Goal: Task Accomplishment & Management: Complete application form

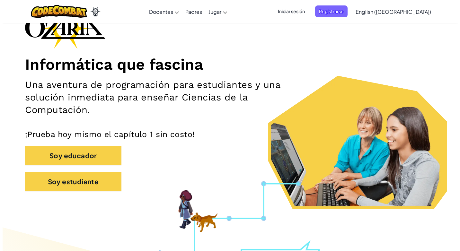
scroll to position [41, 0]
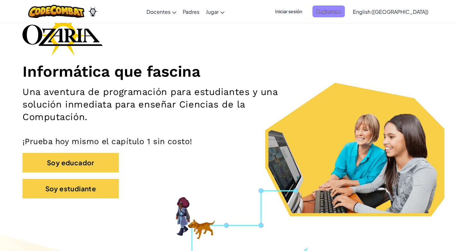
click at [345, 10] on span "Registrarse" at bounding box center [329, 11] width 32 height 12
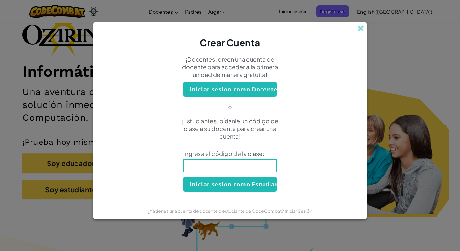
click at [206, 163] on input at bounding box center [229, 165] width 93 height 13
type input "WaterSartSalt"
click at [255, 185] on button "Iniciar sesión como Estudiante" at bounding box center [229, 184] width 93 height 15
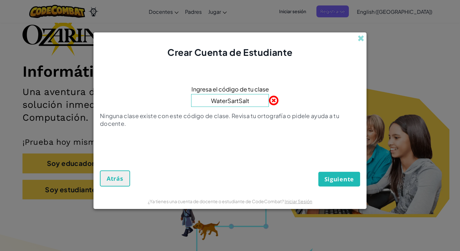
click at [236, 101] on input "WaterSartSalt" at bounding box center [230, 100] width 78 height 13
click at [237, 101] on input "WaterSartSalt" at bounding box center [230, 100] width 78 height 13
click at [238, 101] on input "WaterSartSalt" at bounding box center [230, 100] width 78 height 13
type input "WaterStarSalt"
click at [330, 181] on span "Siguiente" at bounding box center [339, 179] width 30 height 8
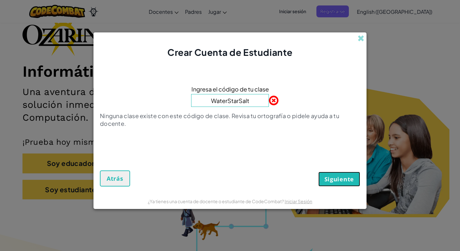
click at [330, 181] on span "Siguiente" at bounding box center [339, 179] width 30 height 8
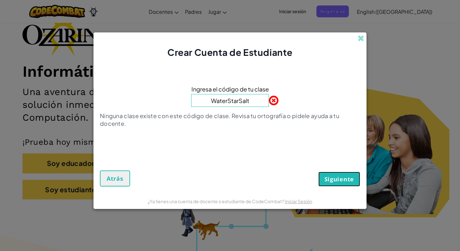
click at [330, 181] on span "Siguiente" at bounding box center [339, 179] width 30 height 8
click at [118, 182] on button "Atrás" at bounding box center [115, 179] width 30 height 16
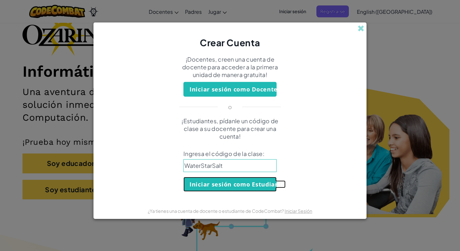
click at [220, 187] on button "Iniciar sesión como Estudiante" at bounding box center [229, 184] width 93 height 15
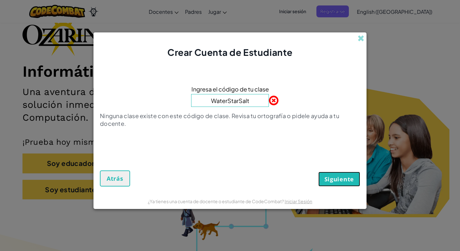
click at [351, 182] on span "Siguiente" at bounding box center [339, 179] width 30 height 8
click at [118, 176] on span "Atrás" at bounding box center [115, 179] width 17 height 8
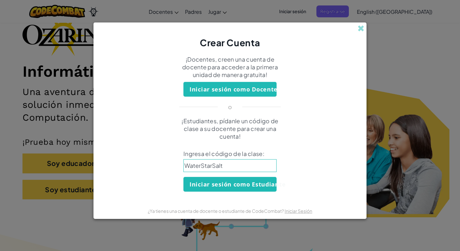
click at [252, 164] on input "WaterStarSalt" at bounding box center [229, 165] width 93 height 13
type input "W"
type input "WatchHideUnder"
click at [249, 179] on button "Iniciar sesión como Estudiante" at bounding box center [229, 184] width 93 height 15
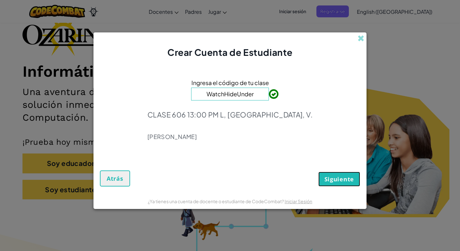
click at [354, 177] on button "Siguiente" at bounding box center [339, 179] width 42 height 15
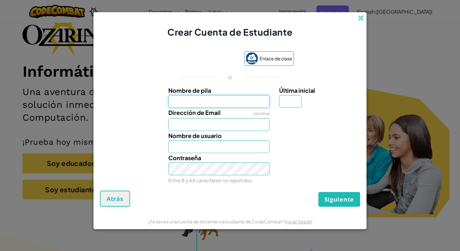
click at [228, 102] on input "Nombre de pila" at bounding box center [219, 101] width 102 height 13
click at [217, 97] on input "[PERSON_NAME]" at bounding box center [219, 101] width 102 height 13
click at [175, 102] on input "[PERSON_NAME]" at bounding box center [219, 101] width 102 height 13
click at [224, 98] on input "[PERSON_NAME]" at bounding box center [219, 101] width 102 height 13
type input "[PERSON_NAME]"
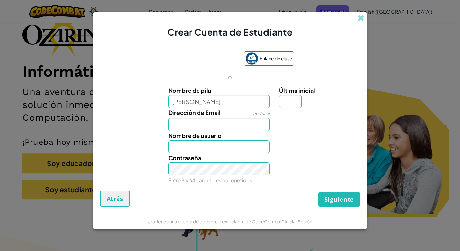
click at [127, 137] on div "Nombre de usuario" at bounding box center [230, 142] width 267 height 22
type input "[PERSON_NAME]"
click at [297, 99] on input "Última inicial" at bounding box center [290, 101] width 22 height 13
type input "o"
type input "PabloO"
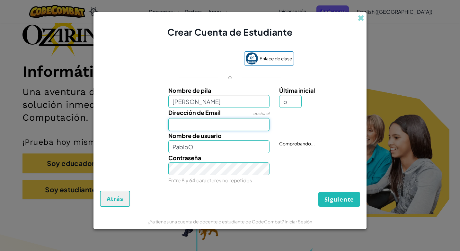
click at [189, 124] on input "Dirección de Email" at bounding box center [219, 124] width 102 height 13
type input "[EMAIL_ADDRESS][DOMAIN_NAME]"
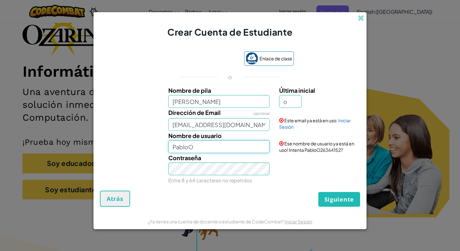
click at [224, 147] on input "PabloO" at bounding box center [219, 146] width 102 height 13
type input "[PERSON_NAME]"
click at [300, 174] on div "Contraseña Entre 8 y 64 caracteres no repetidos" at bounding box center [230, 169] width 267 height 32
click at [197, 100] on input "[PERSON_NAME]" at bounding box center [219, 101] width 102 height 13
type input "[PERSON_NAME]"
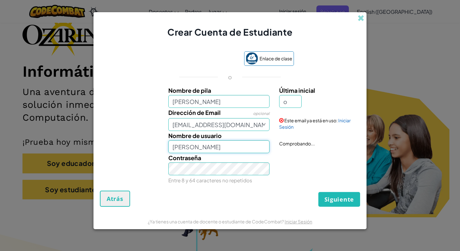
click at [210, 149] on input "[PERSON_NAME]" at bounding box center [219, 146] width 102 height 13
click at [249, 150] on input "[PERSON_NAME]" at bounding box center [219, 146] width 102 height 13
type input "[PERSON_NAME]"
click at [343, 121] on link "Iniciar Sesión" at bounding box center [315, 124] width 72 height 12
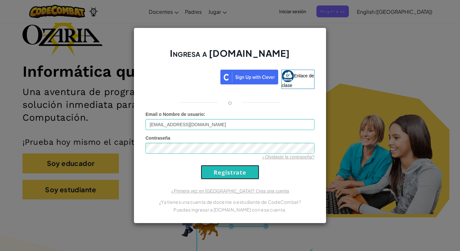
click at [236, 172] on input "Regístrate" at bounding box center [230, 172] width 58 height 14
